Goal: Information Seeking & Learning: Find specific fact

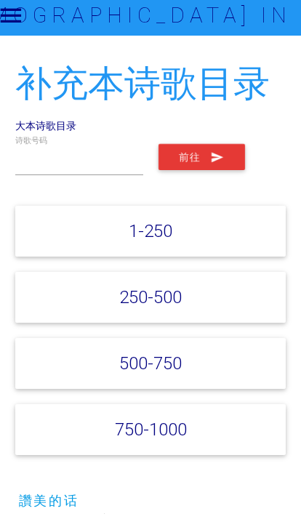
click at [85, 171] on input "text" at bounding box center [79, 164] width 128 height 31
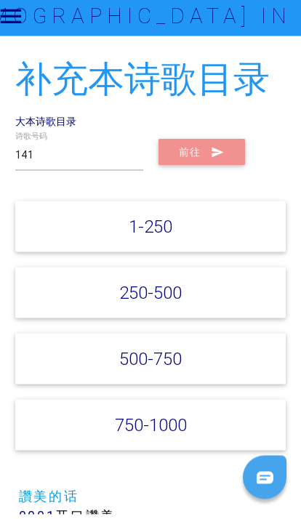
click at [240, 163] on button "前往" at bounding box center [201, 157] width 86 height 26
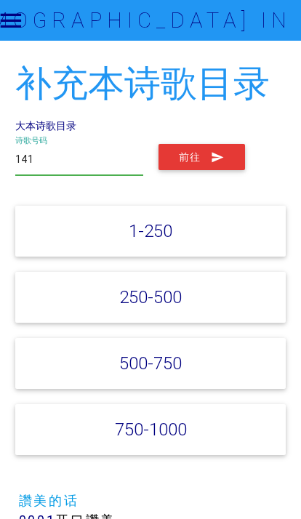
click at [86, 146] on input "141" at bounding box center [79, 159] width 128 height 31
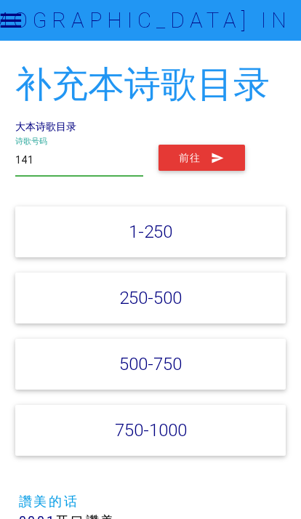
click at [108, 164] on input "141" at bounding box center [79, 160] width 128 height 31
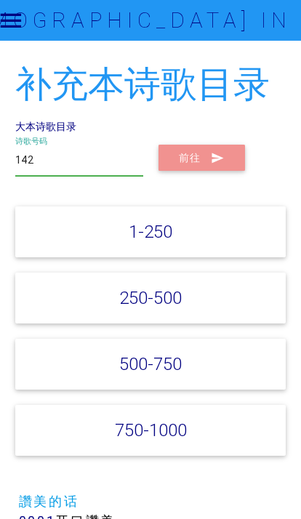
type input "142"
click at [226, 155] on button "前往" at bounding box center [201, 158] width 86 height 26
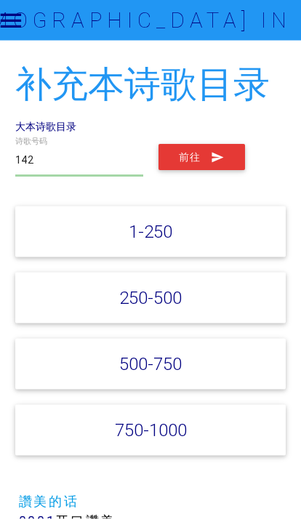
scroll to position [5, 0]
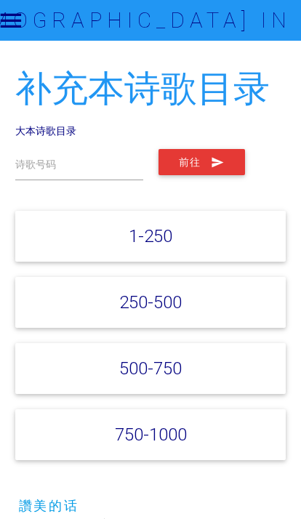
click at [30, 124] on link "大本诗歌目录" at bounding box center [45, 130] width 61 height 13
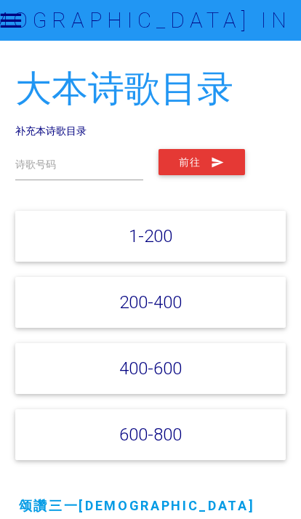
click at [33, 166] on label "诗歌号码" at bounding box center [35, 164] width 41 height 15
click at [22, 155] on input "text" at bounding box center [79, 164] width 128 height 31
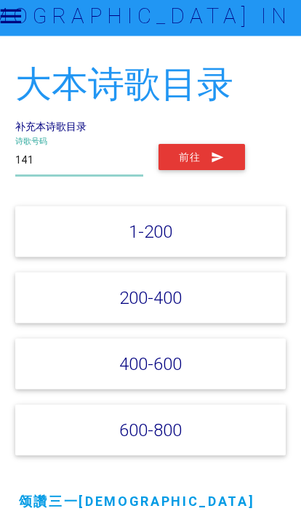
type input "141"
click at [228, 164] on button "前往" at bounding box center [201, 162] width 86 height 26
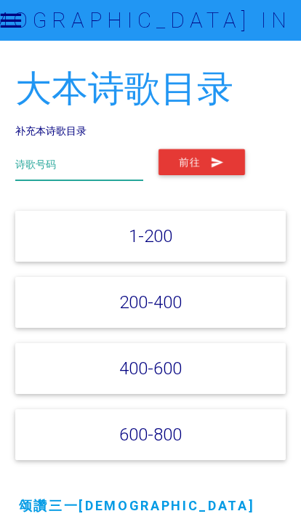
click at [39, 176] on input "text" at bounding box center [79, 164] width 128 height 31
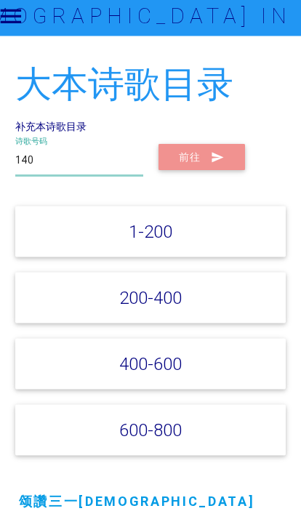
type input "140"
click at [224, 163] on icon "submit" at bounding box center [218, 162] width 14 height 26
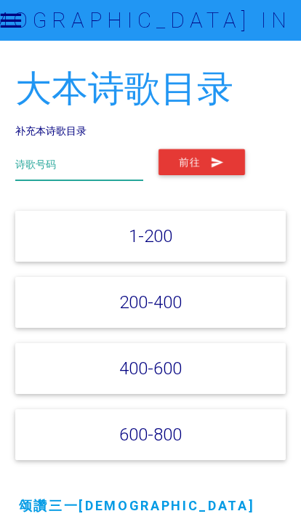
click at [69, 162] on input "text" at bounding box center [79, 164] width 128 height 31
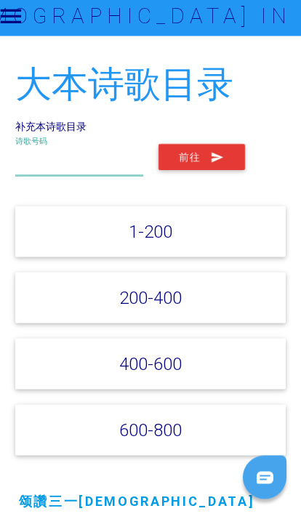
type input "2"
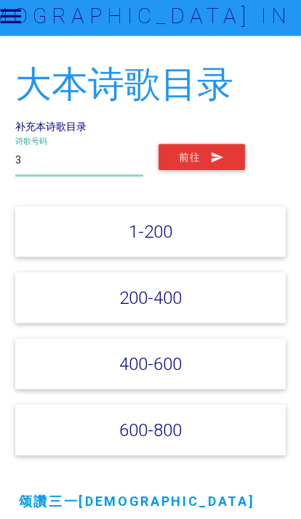
type input "3"
click at [168, 167] on button "前往" at bounding box center [201, 162] width 86 height 26
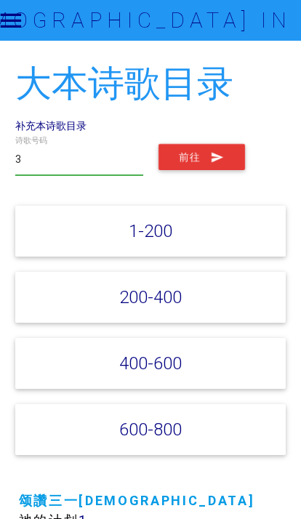
click at [174, 151] on button "前往" at bounding box center [201, 157] width 86 height 26
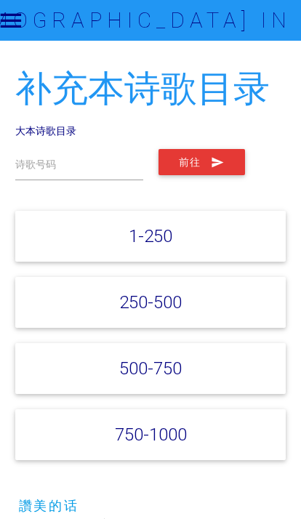
click at [53, 134] on link "大本诗歌目录" at bounding box center [45, 130] width 61 height 13
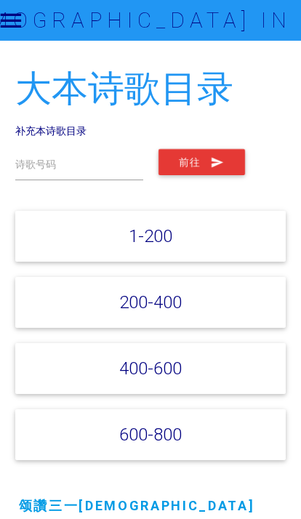
click at [41, 124] on link "补充本诗歌目录" at bounding box center [50, 130] width 71 height 13
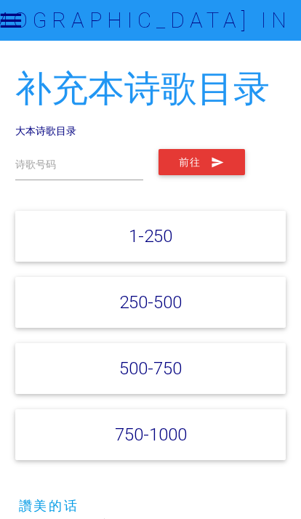
click at [33, 136] on link "大本诗歌目录" at bounding box center [45, 130] width 61 height 13
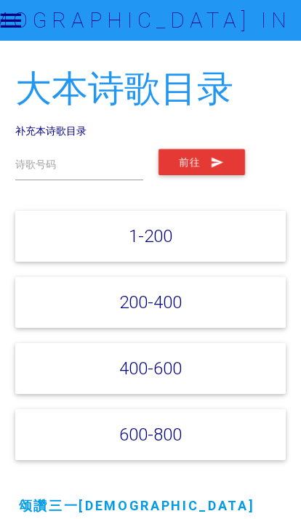
click at [36, 135] on link "补充本诗歌目录" at bounding box center [50, 130] width 71 height 13
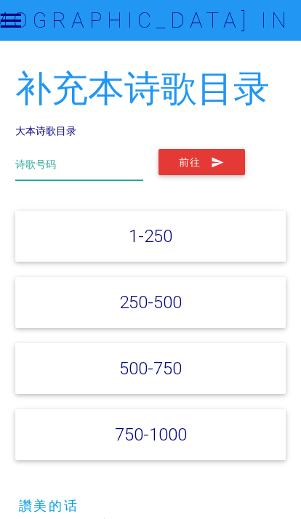
click at [132, 163] on input "text" at bounding box center [79, 164] width 128 height 31
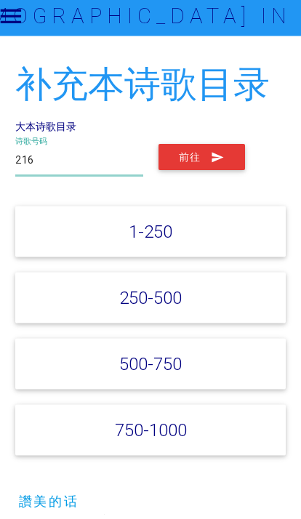
type input "216"
click at [211, 160] on icon "submit" at bounding box center [218, 162] width 14 height 26
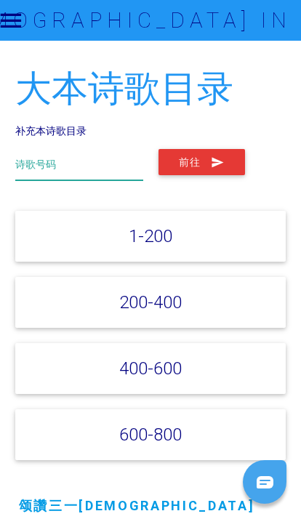
click at [70, 158] on input "text" at bounding box center [79, 164] width 128 height 31
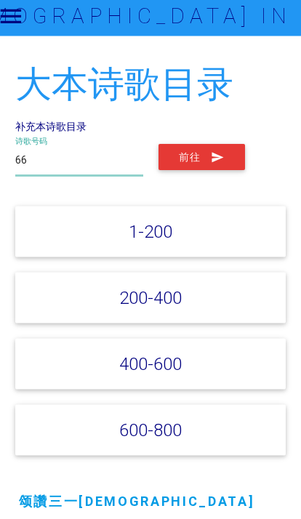
type input "66"
click at [172, 158] on button "前往" at bounding box center [201, 162] width 86 height 26
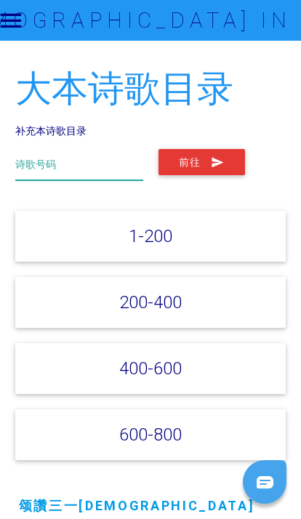
click at [59, 163] on input "text" at bounding box center [79, 164] width 128 height 31
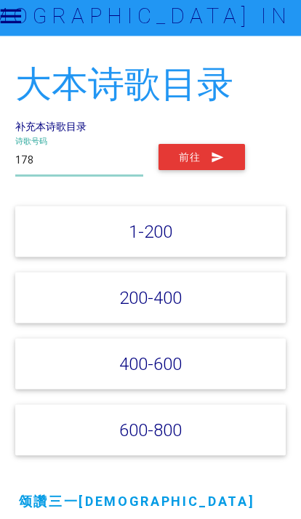
type input "178"
click at [230, 150] on button "前往" at bounding box center [201, 162] width 86 height 26
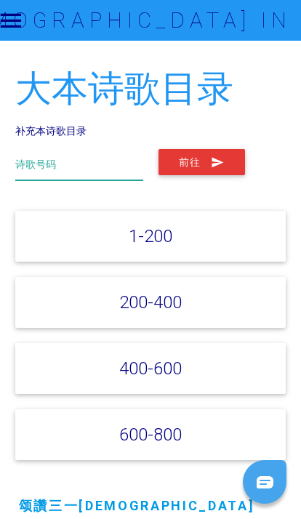
click at [110, 169] on input "text" at bounding box center [79, 164] width 128 height 31
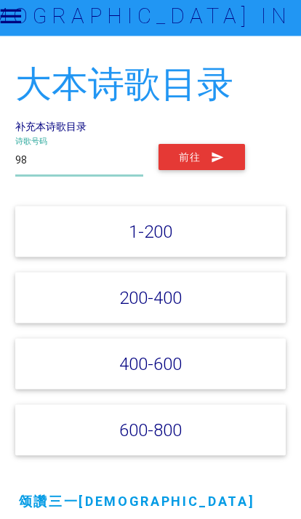
type input "98"
click at [219, 149] on icon "submit" at bounding box center [218, 162] width 14 height 26
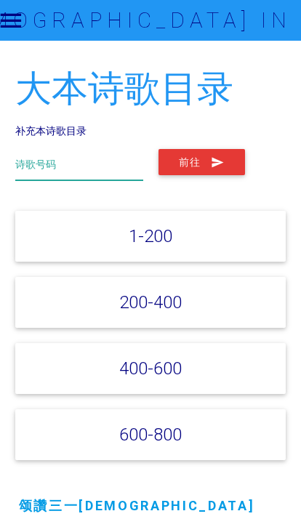
click at [59, 168] on input "text" at bounding box center [79, 164] width 128 height 31
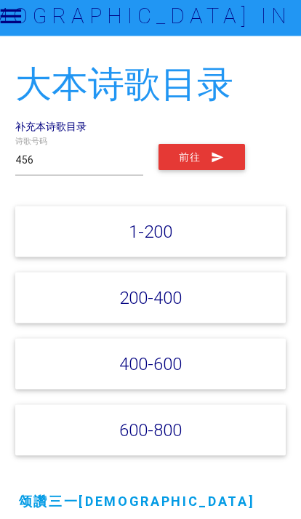
click at [200, 169] on button "前往" at bounding box center [201, 162] width 86 height 26
click at [222, 149] on icon "submit" at bounding box center [218, 162] width 14 height 26
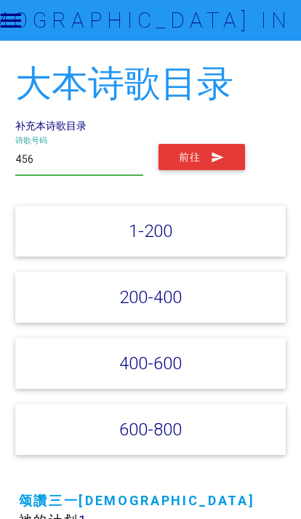
click at [95, 166] on input "456" at bounding box center [79, 159] width 128 height 31
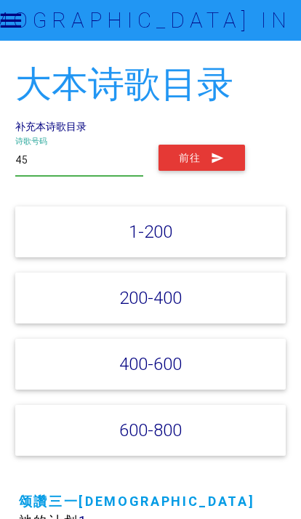
type input "4"
click at [105, 153] on input "text" at bounding box center [79, 160] width 128 height 31
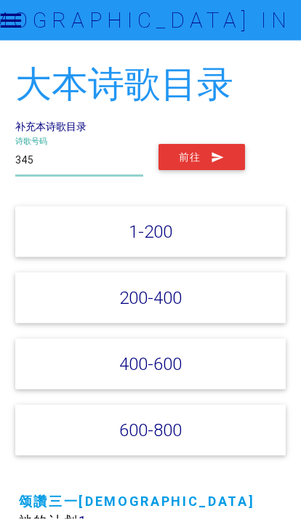
type input "345"
click at [214, 152] on icon "submit" at bounding box center [218, 158] width 14 height 26
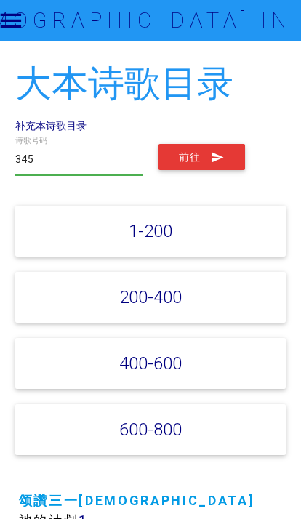
click at [60, 120] on link "补充本诗歌目录" at bounding box center [50, 125] width 71 height 13
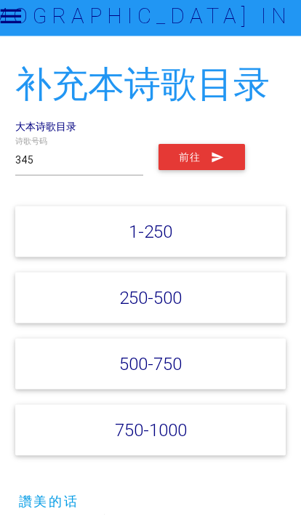
type input "345"
click at [210, 151] on button "前往" at bounding box center [201, 162] width 86 height 26
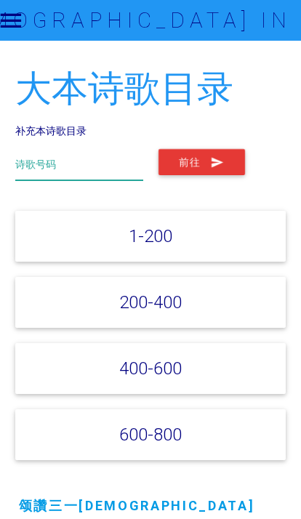
click at [64, 177] on input "text" at bounding box center [79, 164] width 128 height 31
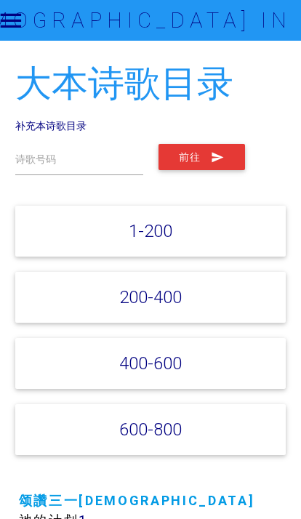
scroll to position [4, 0]
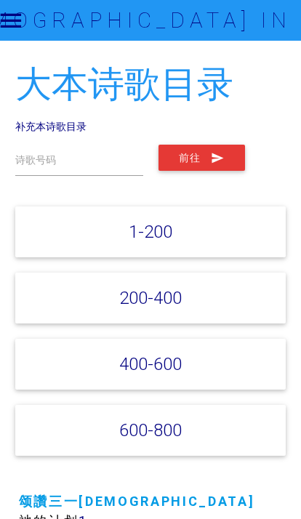
click at [69, 121] on link "补充本诗歌目录" at bounding box center [50, 126] width 71 height 13
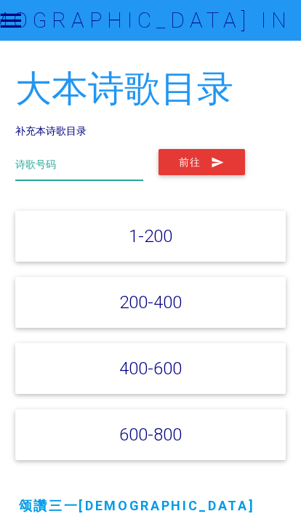
click at [51, 174] on input "text" at bounding box center [79, 164] width 128 height 31
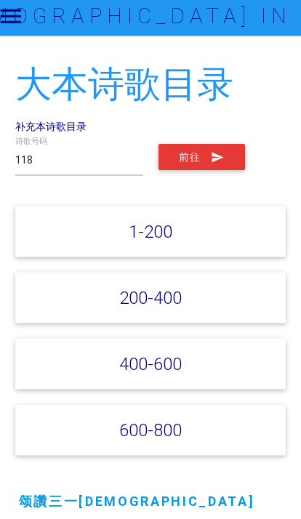
click at [163, 167] on button "前往" at bounding box center [201, 162] width 86 height 26
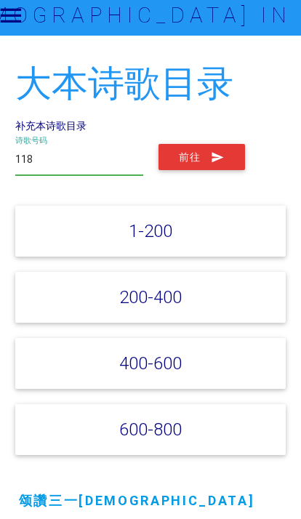
click at [74, 163] on input "118" at bounding box center [79, 164] width 128 height 31
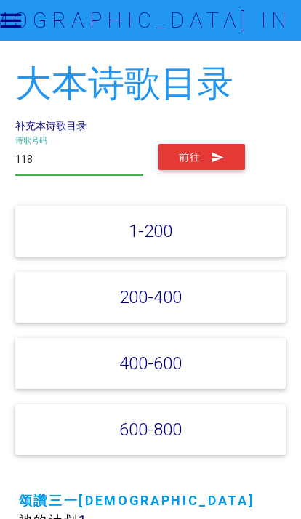
scroll to position [4, 0]
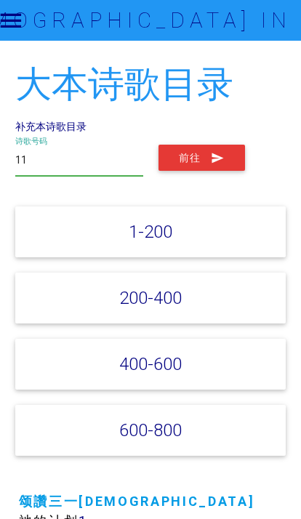
type input "1"
click at [220, 154] on icon "submit" at bounding box center [218, 158] width 14 height 26
click at [62, 155] on input "108" at bounding box center [79, 160] width 128 height 31
type input "1"
click at [231, 156] on button "前往" at bounding box center [201, 158] width 86 height 26
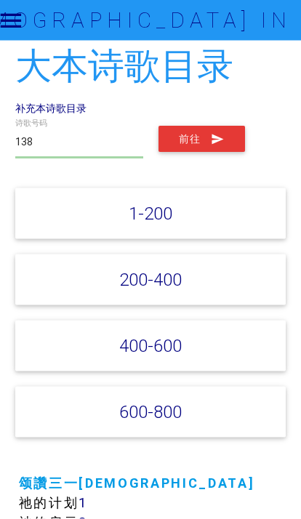
scroll to position [0, 0]
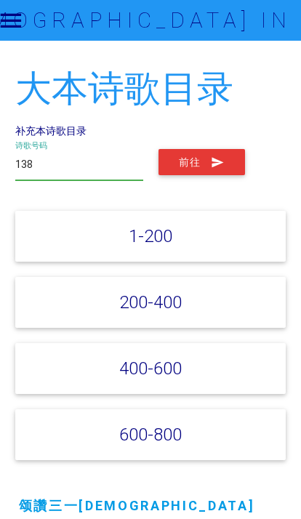
click at [58, 165] on input "138" at bounding box center [79, 164] width 128 height 31
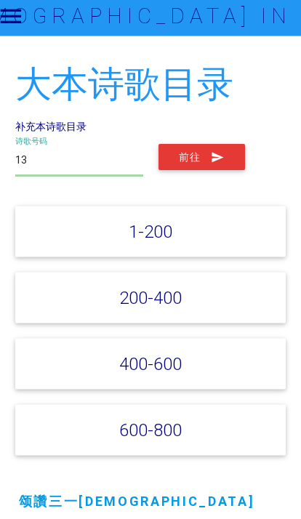
type input "1"
type input "812"
click at [217, 153] on icon "submit" at bounding box center [218, 162] width 14 height 26
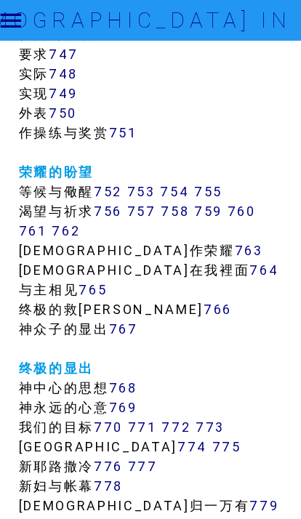
scroll to position [8413, 0]
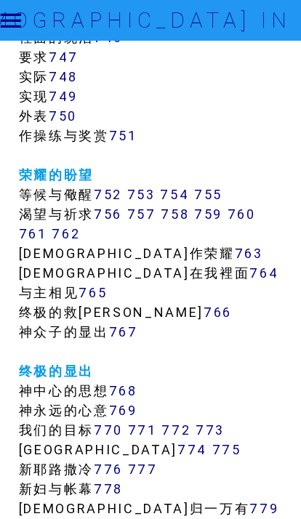
click at [23, 17] on icon at bounding box center [11, 20] width 28 height 41
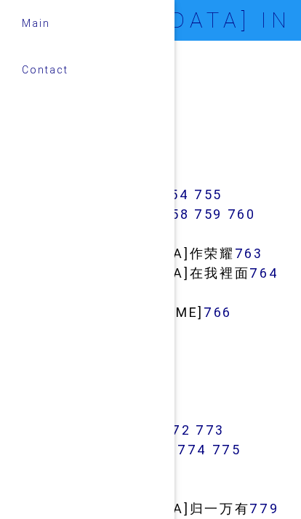
click at [254, 405] on div at bounding box center [225, 259] width 150 height 519
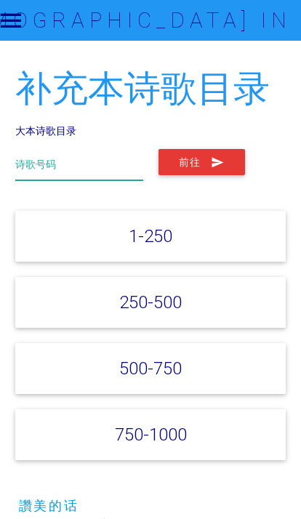
click at [57, 169] on input "text" at bounding box center [79, 164] width 128 height 31
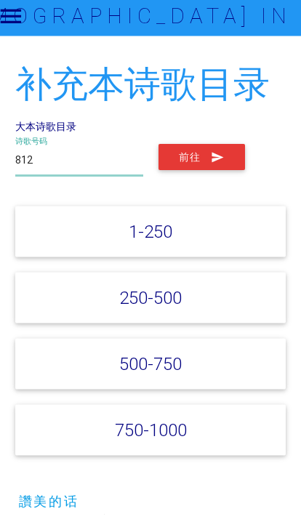
type input "812"
click at [219, 162] on icon "submit" at bounding box center [218, 162] width 14 height 26
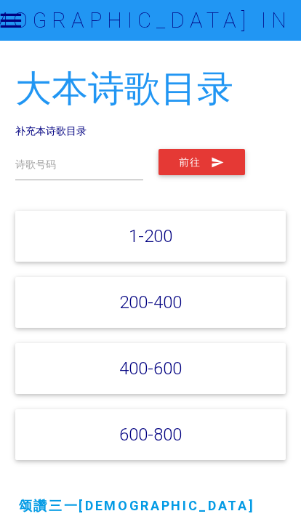
click at [76, 413] on div "600-800" at bounding box center [150, 434] width 271 height 51
click at [36, 133] on link "补充本诗歌目录" at bounding box center [50, 130] width 71 height 13
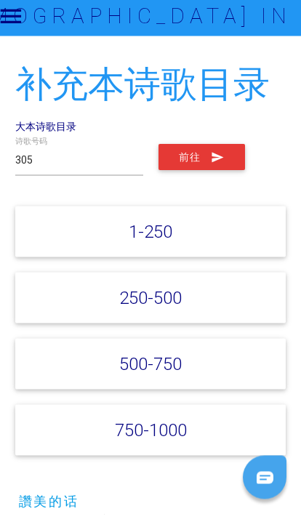
type input "305"
click at [195, 149] on button "前往" at bounding box center [201, 162] width 86 height 26
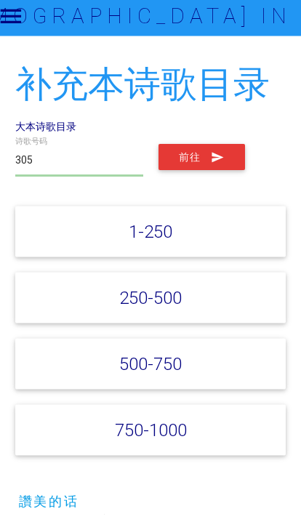
scroll to position [5, 0]
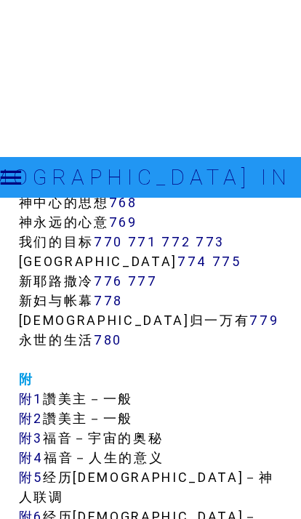
scroll to position [8587, 0]
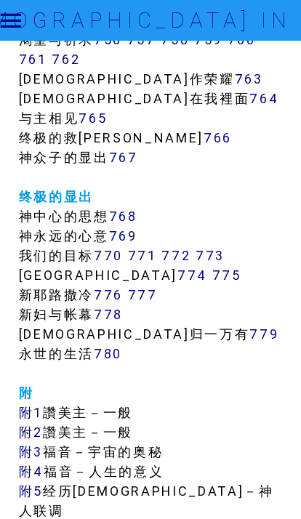
click at [25, 482] on link "附5" at bounding box center [31, 490] width 24 height 17
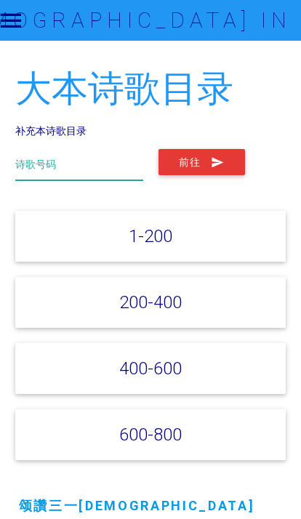
click at [61, 157] on input "text" at bounding box center [79, 164] width 128 height 31
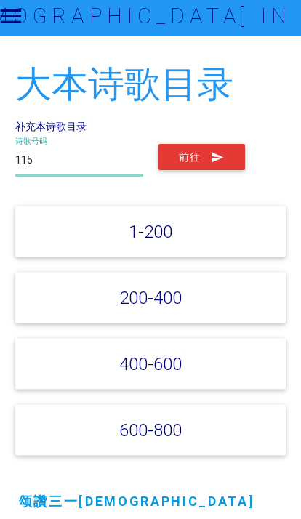
type input "115"
click at [174, 168] on button "前往" at bounding box center [201, 162] width 86 height 26
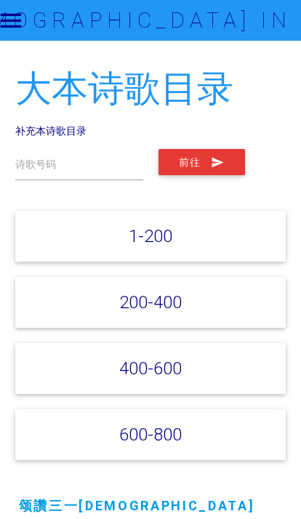
click at [32, 169] on label "诗歌号码" at bounding box center [35, 164] width 41 height 15
